Goal: Information Seeking & Learning: Learn about a topic

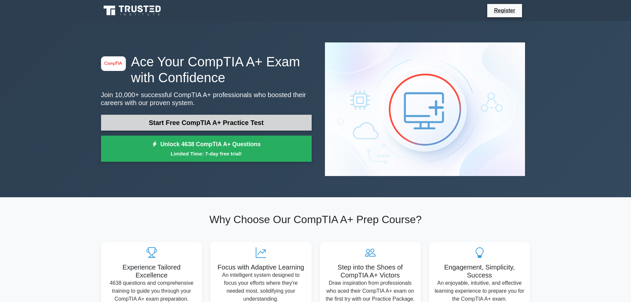
click at [255, 115] on link "Start Free CompTIA A+ Practice Test" at bounding box center [206, 123] width 211 height 16
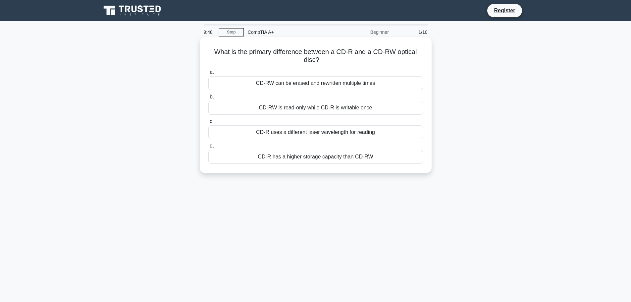
click at [274, 85] on div "CD-RW can be erased and rewritten multiple times" at bounding box center [315, 83] width 215 height 14
click at [208, 75] on input "a. CD-RW can be erased and rewritten multiple times" at bounding box center [208, 72] width 0 height 4
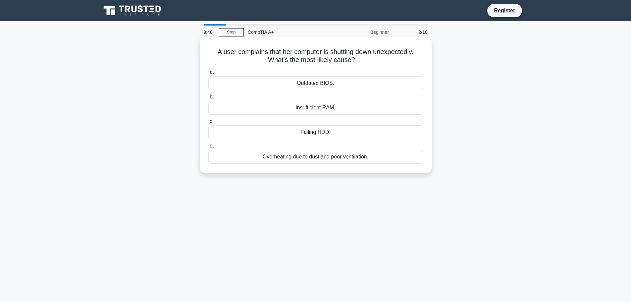
click at [337, 157] on div "Overheating due to dust and poor ventilation." at bounding box center [315, 157] width 215 height 14
click at [208, 148] on input "d. Overheating due to dust and poor ventilation." at bounding box center [208, 146] width 0 height 4
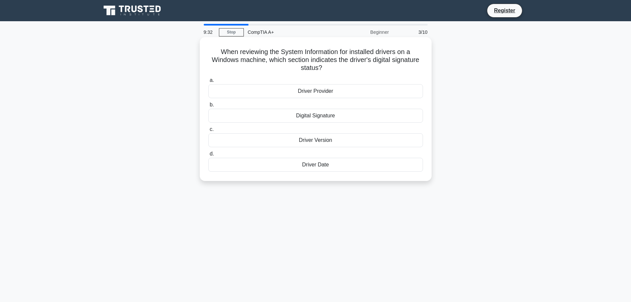
click at [321, 116] on div "Digital Signature" at bounding box center [315, 116] width 215 height 14
click at [208, 107] on input "b. Digital Signature" at bounding box center [208, 105] width 0 height 4
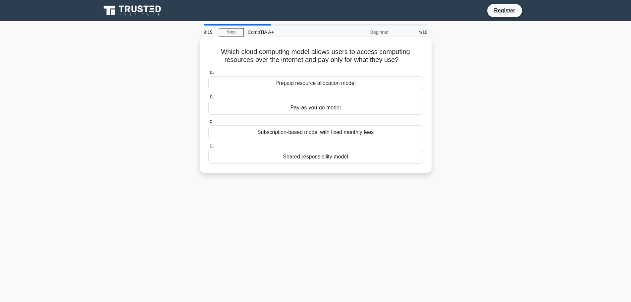
click at [344, 82] on div "Prepaid resource allocation model" at bounding box center [315, 83] width 215 height 14
click at [208, 75] on input "a. Prepaid resource allocation model" at bounding box center [208, 72] width 0 height 4
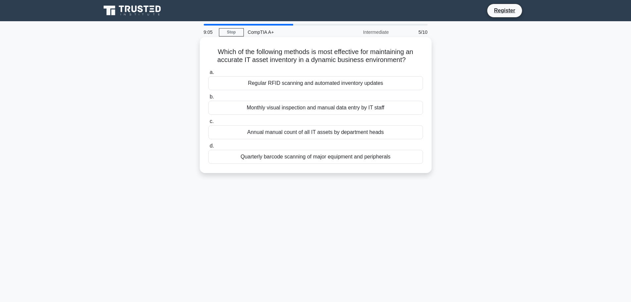
click at [316, 87] on div "Regular RFID scanning and automated inventory updates" at bounding box center [315, 83] width 215 height 14
click at [208, 75] on input "a. Regular RFID scanning and automated inventory updates" at bounding box center [208, 72] width 0 height 4
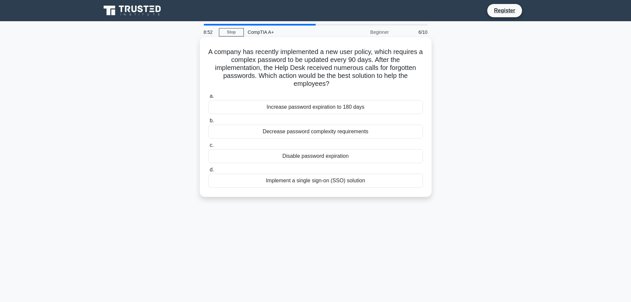
click at [356, 180] on div "Implement a single sign-on (SSO) solution" at bounding box center [315, 181] width 215 height 14
click at [208, 172] on input "d. Implement a single sign-on (SSO) solution" at bounding box center [208, 170] width 0 height 4
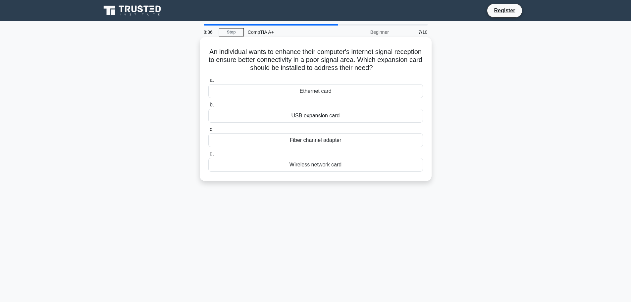
click at [316, 164] on div "Wireless network card" at bounding box center [315, 165] width 215 height 14
click at [208, 156] on input "d. Wireless network card" at bounding box center [208, 154] width 0 height 4
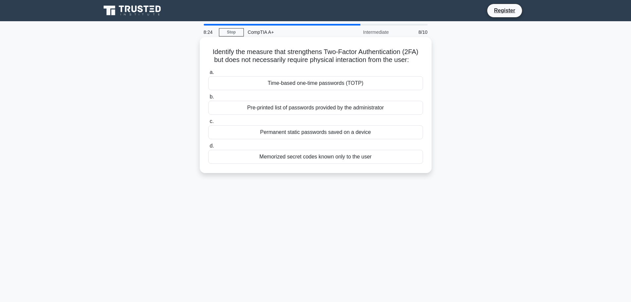
click at [318, 86] on div "Time-based one-time passwords (TOTP)" at bounding box center [315, 83] width 215 height 14
click at [208, 75] on input "a. Time-based one-time passwords (TOTP)" at bounding box center [208, 72] width 0 height 4
click at [314, 133] on div "Passive cooling with large heatsinks and no fans" at bounding box center [315, 132] width 215 height 14
click at [208, 124] on input "c. Passive cooling with large heatsinks and no fans" at bounding box center [208, 121] width 0 height 4
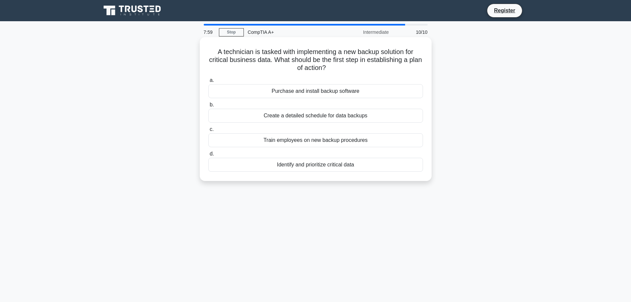
click at [309, 162] on div "Identify and prioritize critical data" at bounding box center [315, 165] width 215 height 14
click at [208, 156] on input "d. Identify and prioritize critical data" at bounding box center [208, 154] width 0 height 4
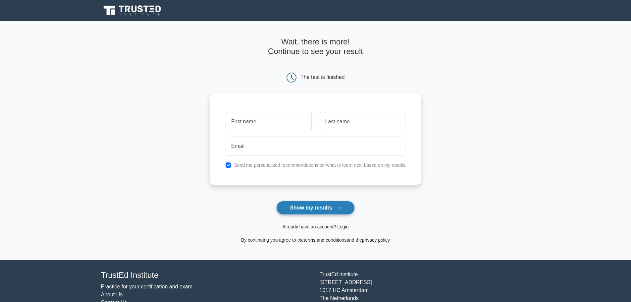
click at [323, 208] on button "Show my results" at bounding box center [315, 208] width 78 height 14
click at [273, 119] on input "text" at bounding box center [269, 119] width 86 height 19
type input "[PERSON_NAME]"
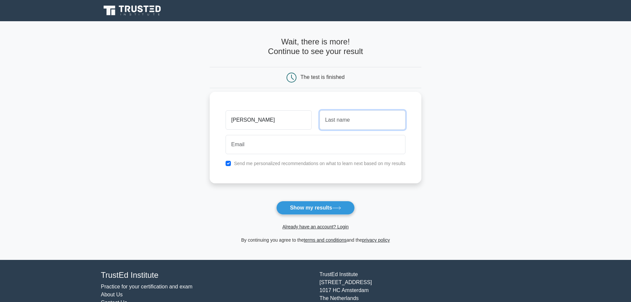
click at [349, 123] on input "text" at bounding box center [363, 119] width 86 height 19
type input "Quist"
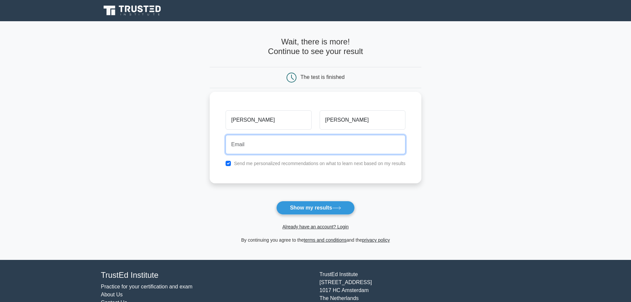
click at [268, 150] on input "email" at bounding box center [316, 144] width 180 height 19
type input "aquist@tvc.org"
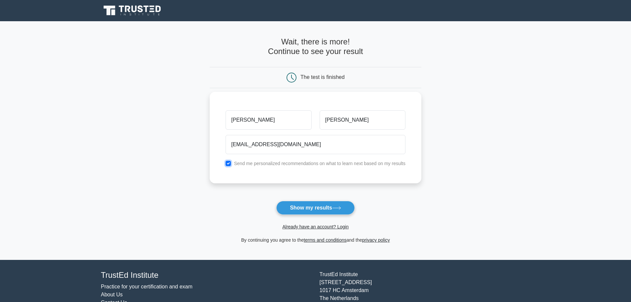
click at [228, 162] on input "checkbox" at bounding box center [228, 163] width 5 height 5
checkbox input "false"
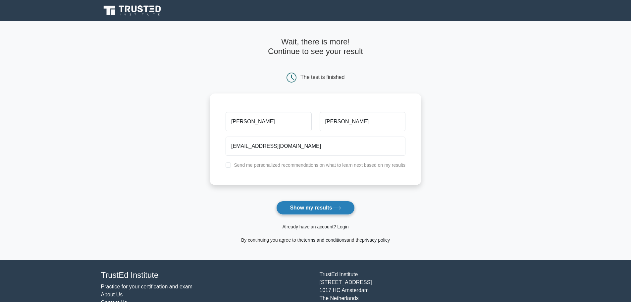
click at [312, 208] on button "Show my results" at bounding box center [315, 208] width 78 height 14
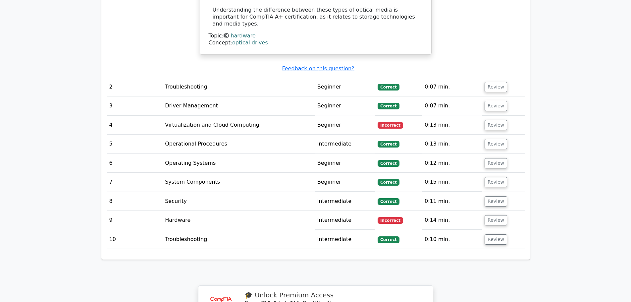
scroll to position [895, 0]
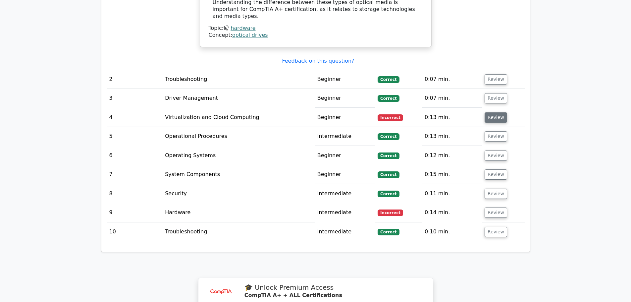
click at [490, 112] on button "Review" at bounding box center [496, 117] width 23 height 10
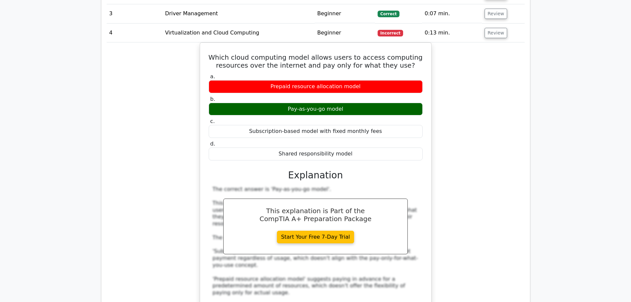
scroll to position [928, 0]
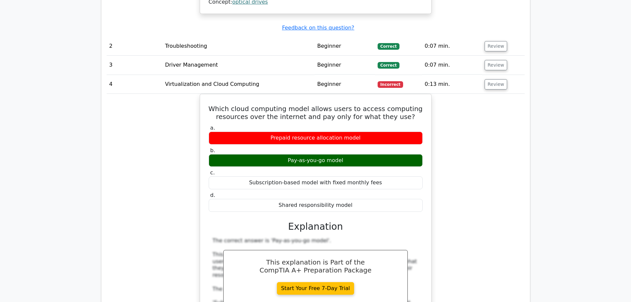
click at [476, 135] on div "Which cloud computing model allows users to access computing resources over the…" at bounding box center [316, 252] width 418 height 317
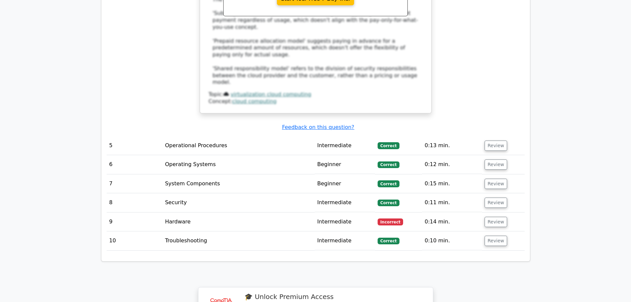
scroll to position [1226, 0]
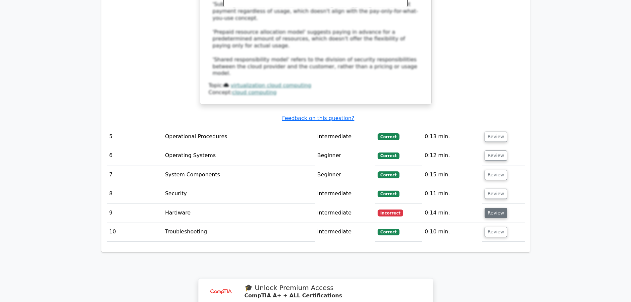
click at [495, 208] on button "Review" at bounding box center [496, 213] width 23 height 10
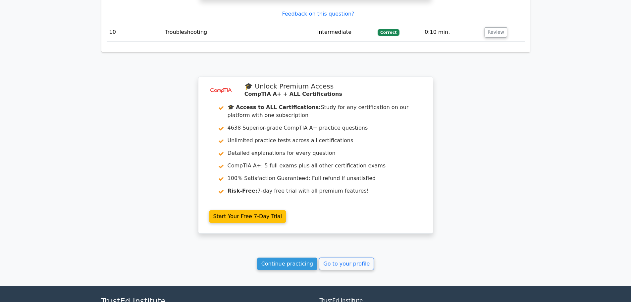
scroll to position [1827, 0]
